Goal: Task Accomplishment & Management: Use online tool/utility

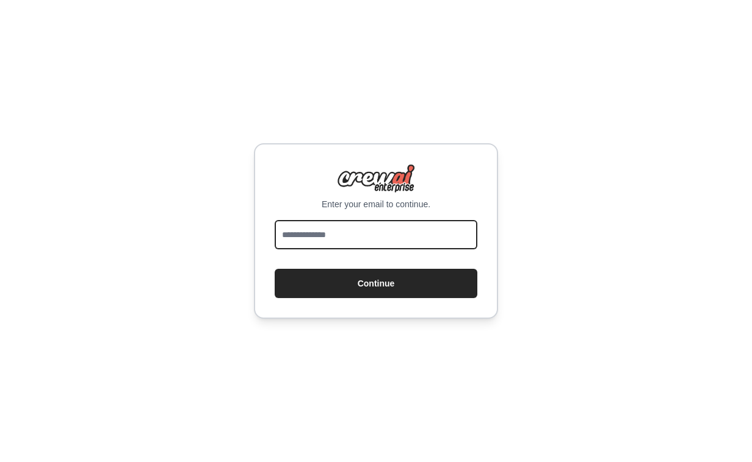
click at [348, 234] on input "email" at bounding box center [376, 234] width 203 height 29
type input "**********"
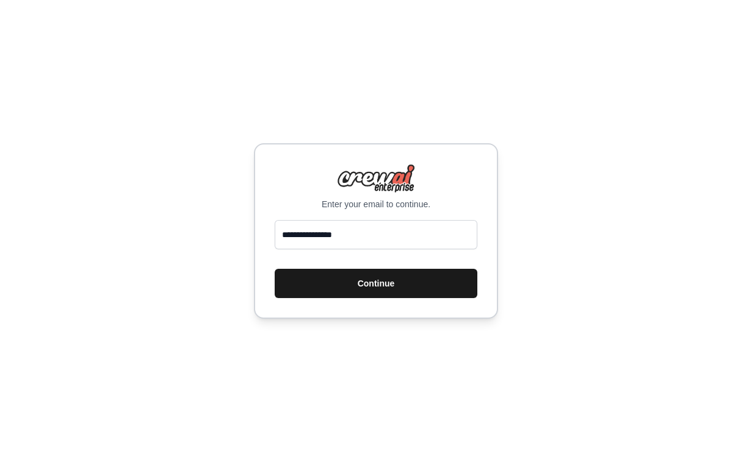
click at [386, 282] on button "Continue" at bounding box center [376, 283] width 203 height 29
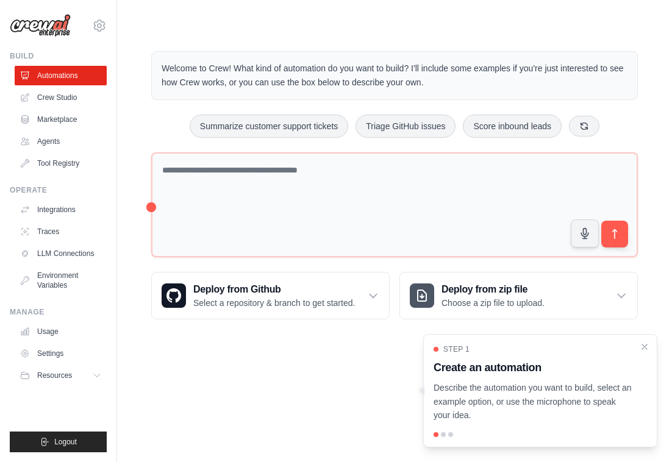
click at [559, 391] on p "Describe the automation you want to build, select an example option, or use the…" at bounding box center [533, 401] width 199 height 41
drag, startPoint x: 534, startPoint y: 335, endPoint x: 477, endPoint y: 320, distance: 58.6
click at [477, 320] on div "Welcome to Crew! What kind of automation do you want to build? I'll include som…" at bounding box center [395, 185] width 516 height 307
click at [442, 436] on div at bounding box center [443, 434] width 5 height 5
click at [450, 436] on div at bounding box center [450, 434] width 5 height 5
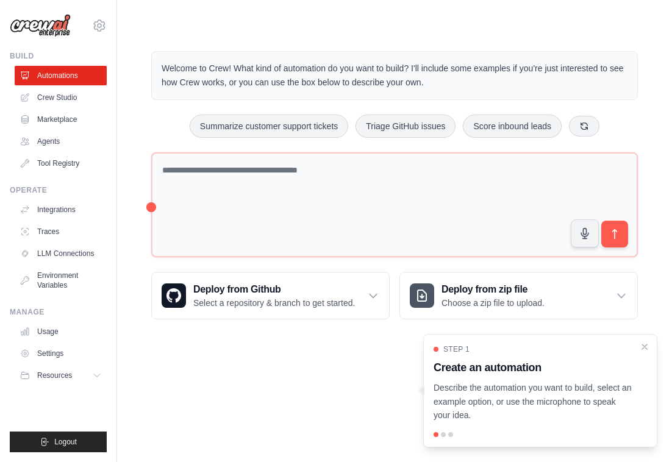
click at [451, 436] on div at bounding box center [450, 434] width 5 height 5
click at [642, 347] on icon "Close walkthrough" at bounding box center [644, 346] width 11 height 11
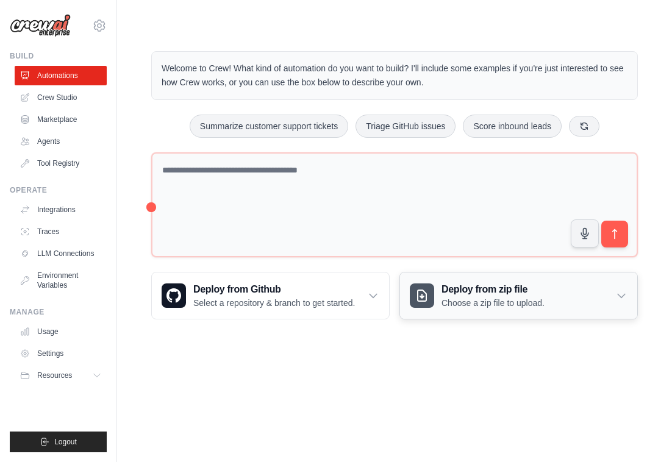
click at [429, 289] on icon at bounding box center [422, 296] width 15 height 15
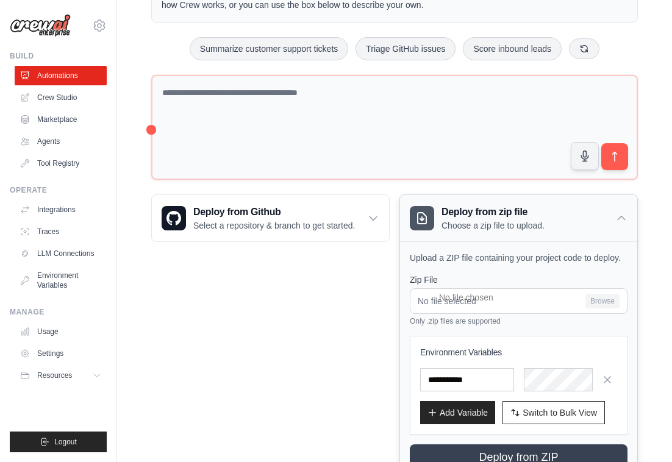
scroll to position [87, 0]
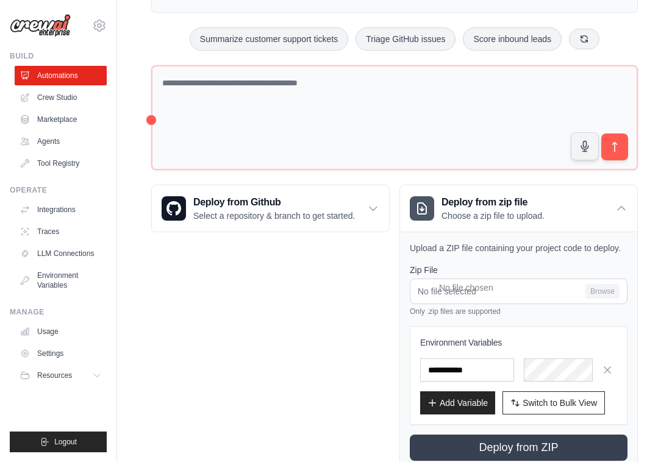
click at [312, 309] on div "Deploy from Github Select a repository & branch to get started. Connect GitHub …" at bounding box center [270, 328] width 239 height 287
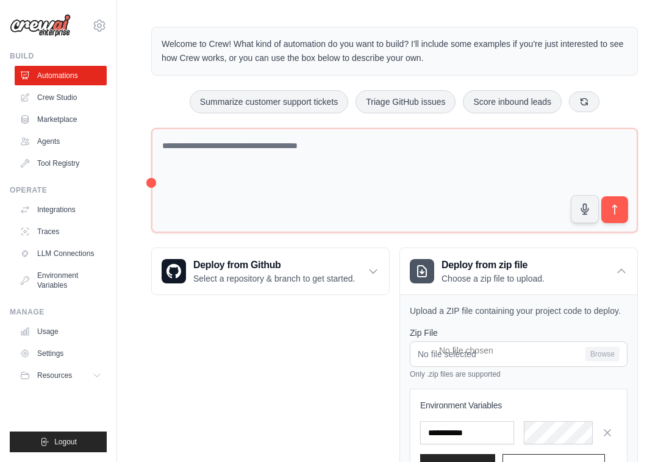
scroll to position [0, 0]
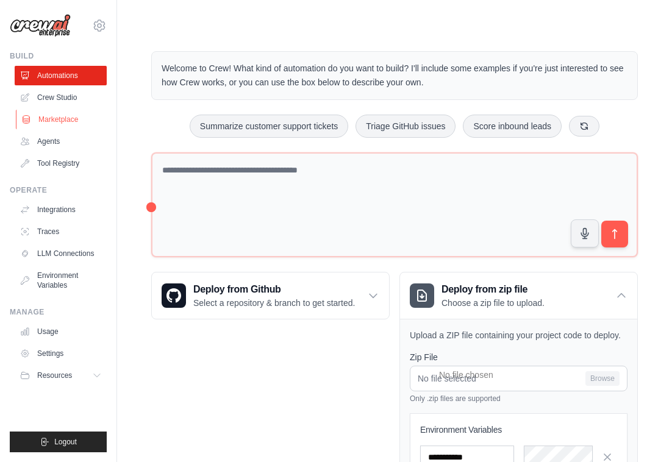
click at [87, 124] on link "Marketplace" at bounding box center [62, 120] width 92 height 20
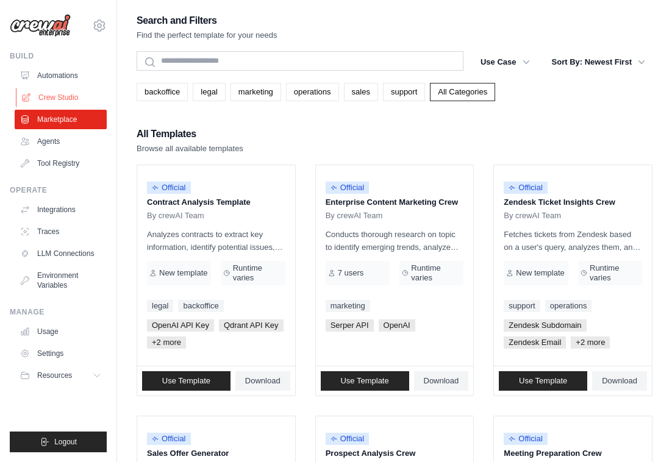
click at [71, 95] on link "Crew Studio" at bounding box center [62, 98] width 92 height 20
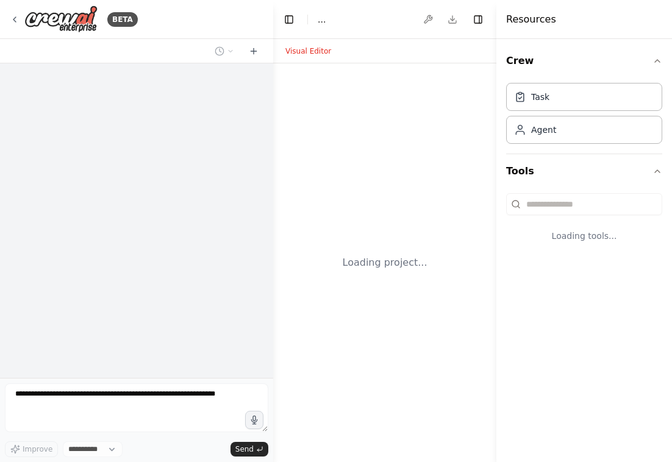
select select "****"
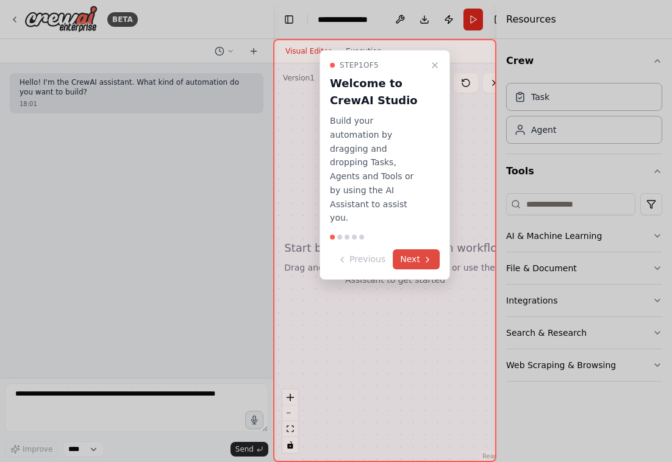
click at [411, 249] on button "Next" at bounding box center [416, 259] width 47 height 20
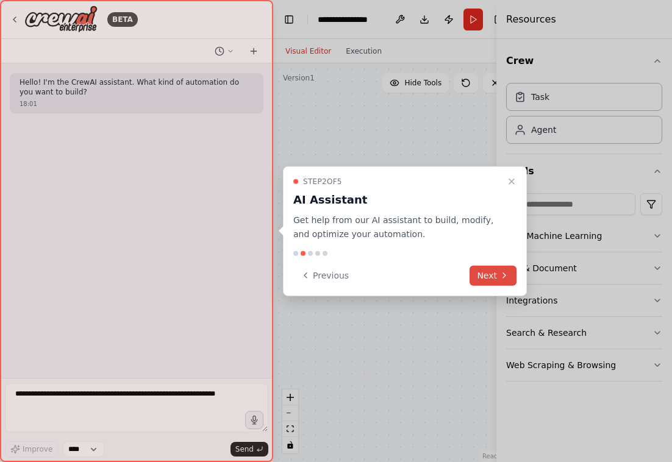
click at [492, 283] on button "Next" at bounding box center [493, 275] width 47 height 20
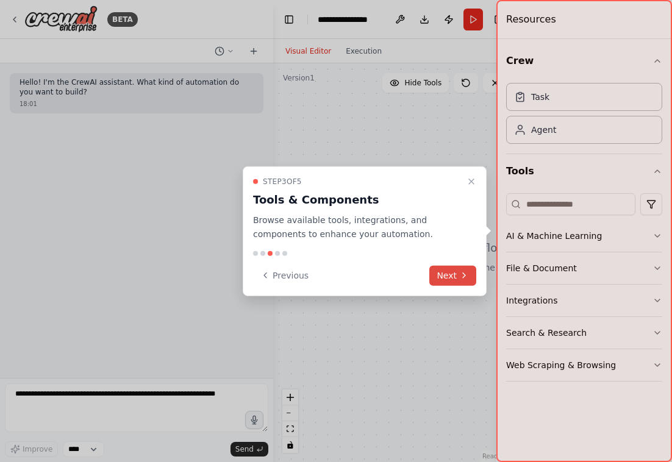
click at [461, 273] on icon at bounding box center [464, 276] width 10 height 10
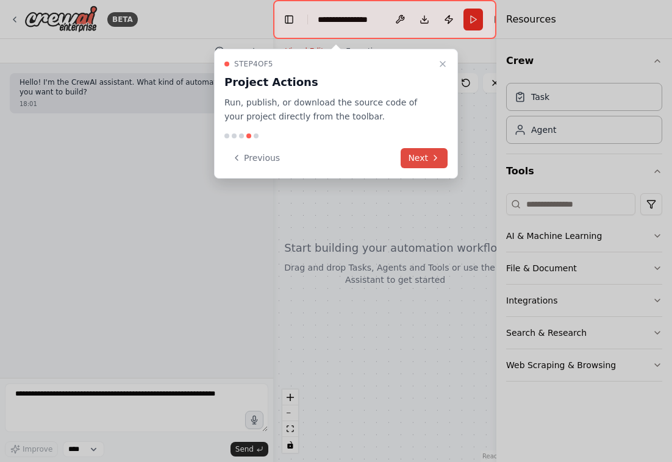
click at [423, 161] on button "Next" at bounding box center [424, 158] width 47 height 20
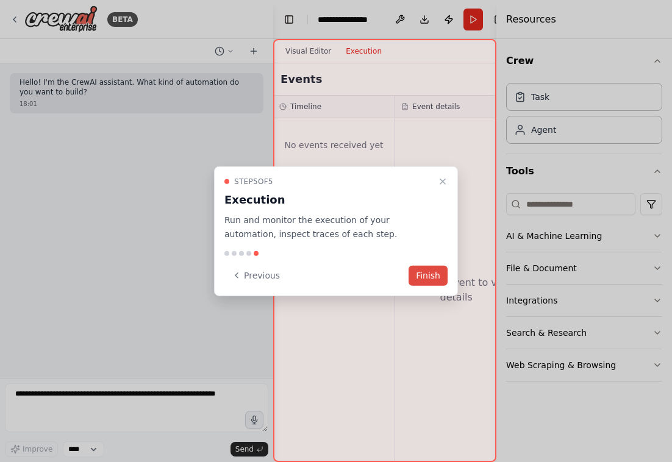
click at [419, 278] on button "Finish" at bounding box center [428, 275] width 39 height 20
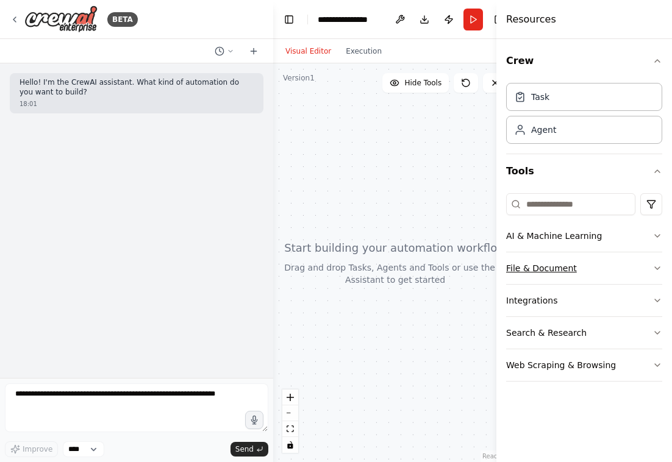
click at [556, 273] on button "File & Document" at bounding box center [584, 269] width 156 height 32
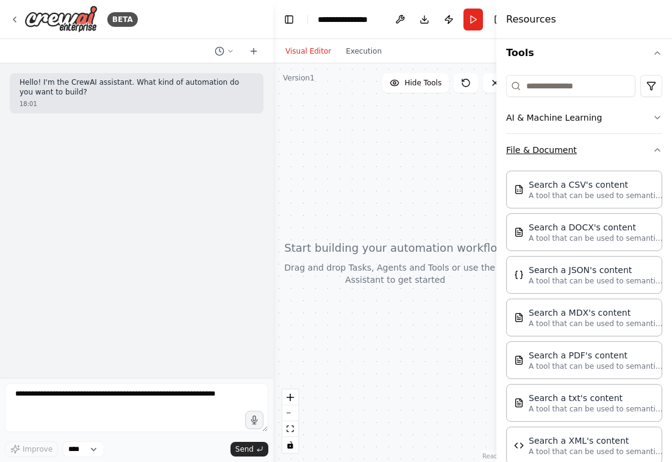
scroll to position [115, 0]
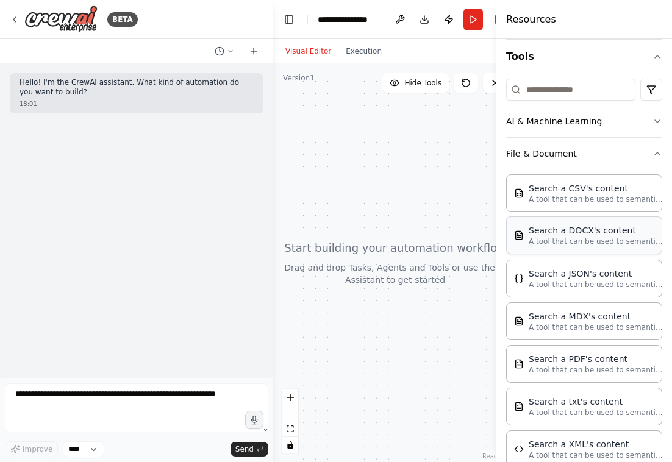
click at [573, 238] on p "A tool that can be used to semantic search a query from a DOCX's content." at bounding box center [596, 242] width 134 height 10
click at [573, 240] on p "A tool that can be used to semantic search a query from a DOCX's content." at bounding box center [596, 242] width 134 height 10
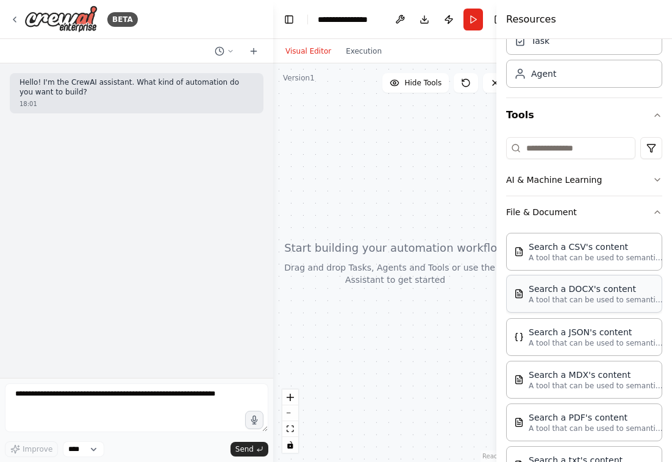
scroll to position [15, 0]
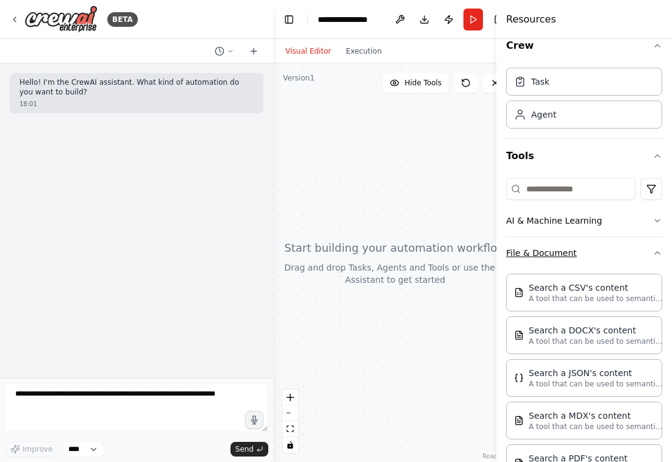
click at [610, 255] on button "File & Document" at bounding box center [584, 253] width 156 height 32
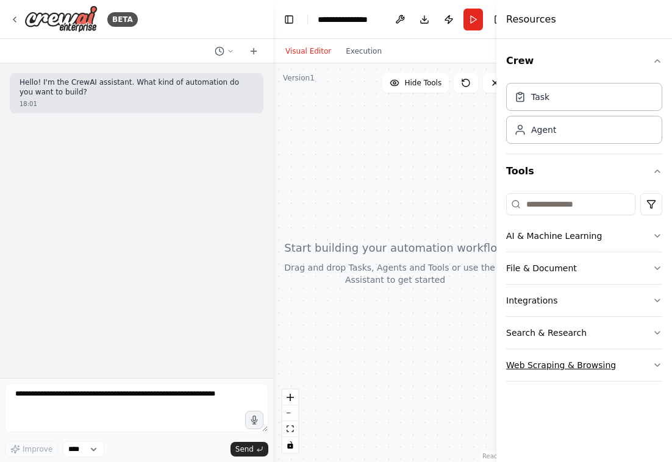
click at [644, 362] on button "Web Scraping & Browsing" at bounding box center [584, 366] width 156 height 32
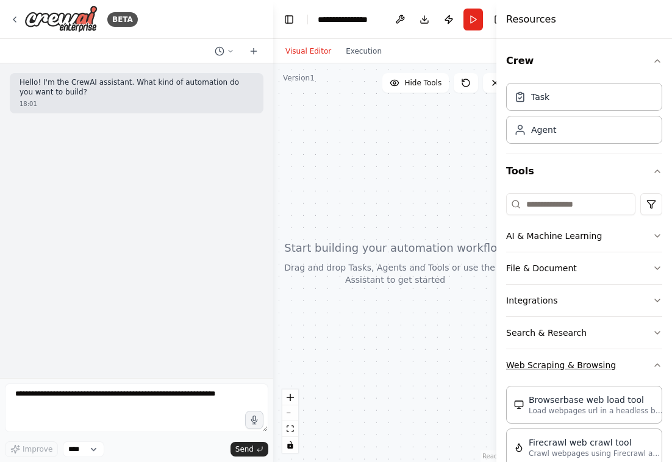
click at [644, 362] on button "Web Scraping & Browsing" at bounding box center [584, 366] width 156 height 32
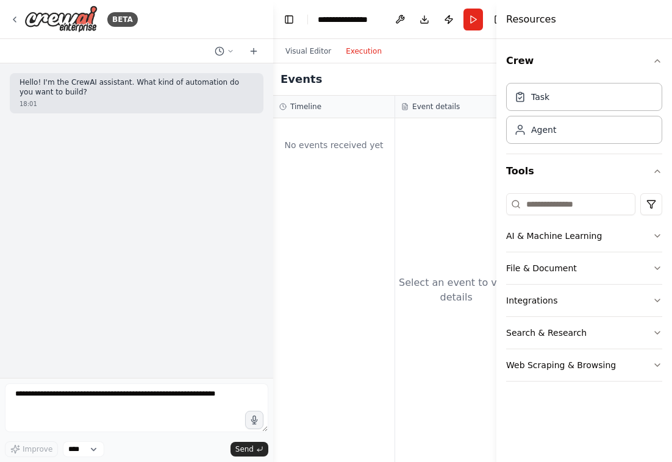
click at [357, 52] on button "Execution" at bounding box center [364, 51] width 51 height 15
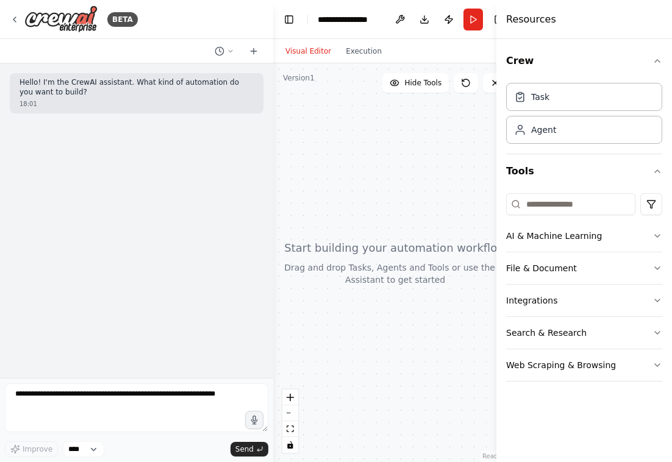
click at [320, 51] on button "Visual Editor" at bounding box center [308, 51] width 60 height 15
